Goal: Transaction & Acquisition: Purchase product/service

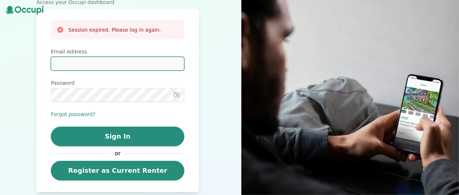
click at [91, 67] on input "Email Address" at bounding box center [118, 64] width 134 height 14
type input "**********"
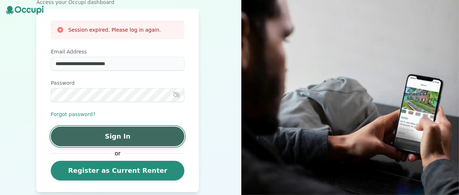
click at [119, 136] on button "Sign In" at bounding box center [118, 136] width 134 height 20
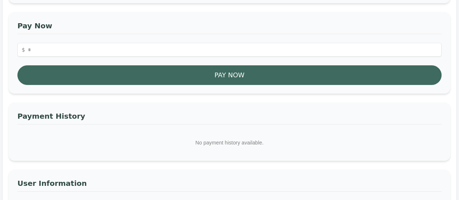
scroll to position [97, 0]
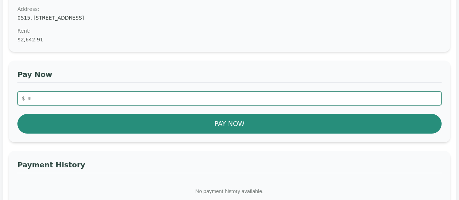
click at [90, 93] on input "number" at bounding box center [229, 98] width 424 height 14
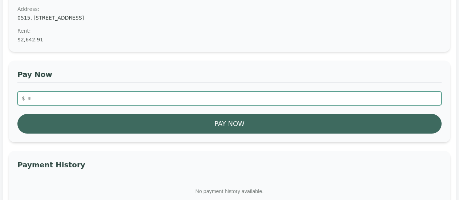
type input "*******"
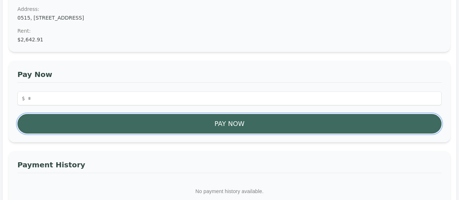
click at [108, 121] on button "Pay Now" at bounding box center [229, 124] width 424 height 20
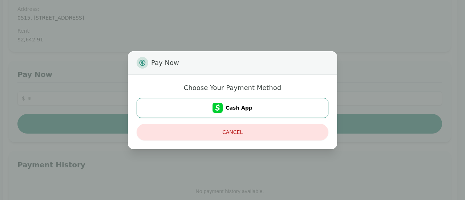
click at [189, 27] on div "Pay Now Choose Your Payment Method Cash App Cancel" at bounding box center [232, 100] width 465 height 200
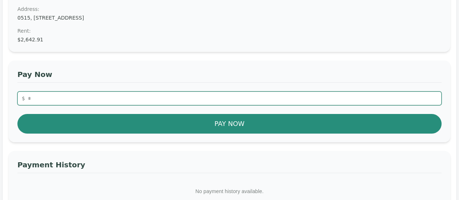
click at [55, 98] on input "number" at bounding box center [229, 98] width 424 height 14
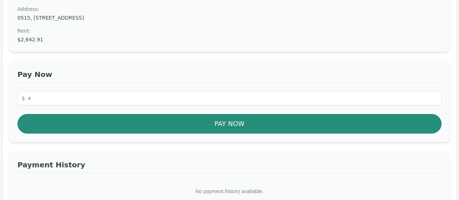
click at [44, 78] on h3 "Pay Now" at bounding box center [229, 75] width 424 height 13
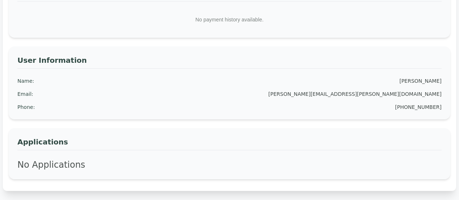
scroll to position [224, 0]
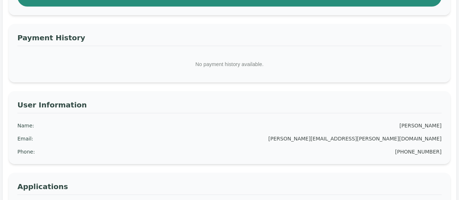
click at [183, 89] on div "Property Information Address: 0515, 335 N. Magnolia Ave. #0515, Orlando, FL 328…" at bounding box center [230, 36] width 442 height 376
